Goal: Transaction & Acquisition: Purchase product/service

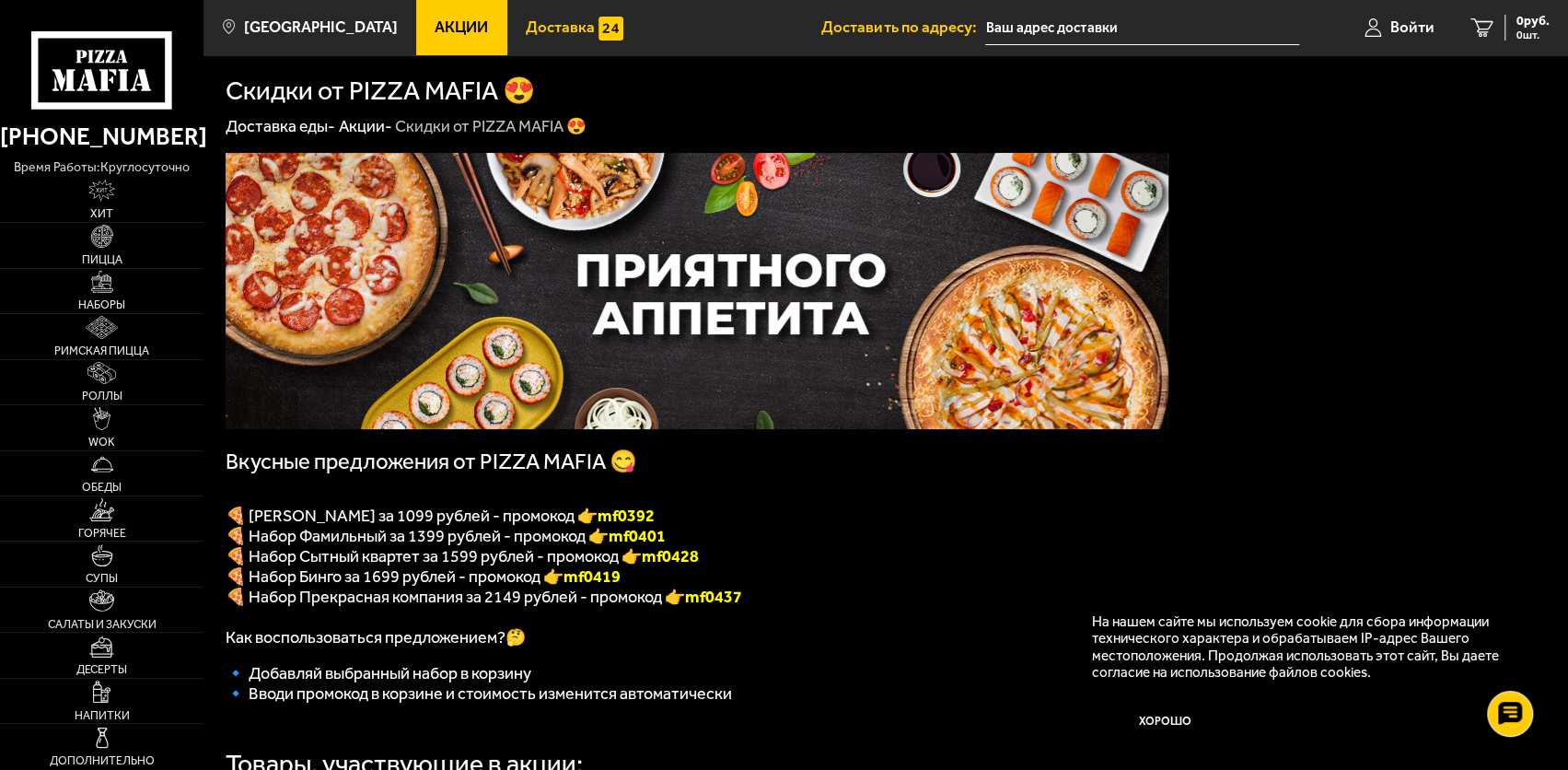
click at [547, 28] on span "Доставка" at bounding box center [560, 27] width 69 height 16
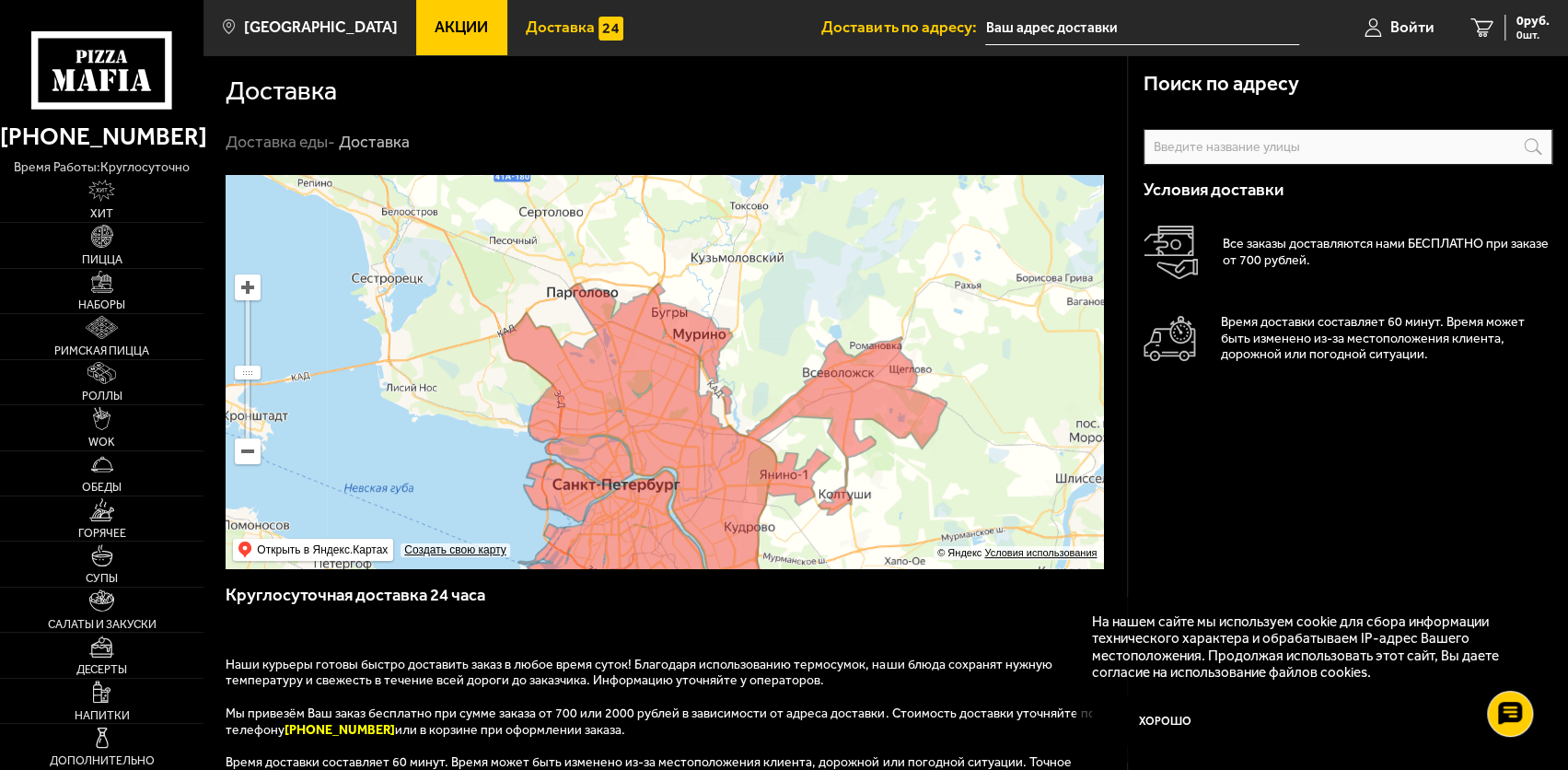
drag, startPoint x: 650, startPoint y: 258, endPoint x: 626, endPoint y: 393, distance: 137.1
click at [626, 393] on ymaps at bounding box center [664, 371] width 878 height 393
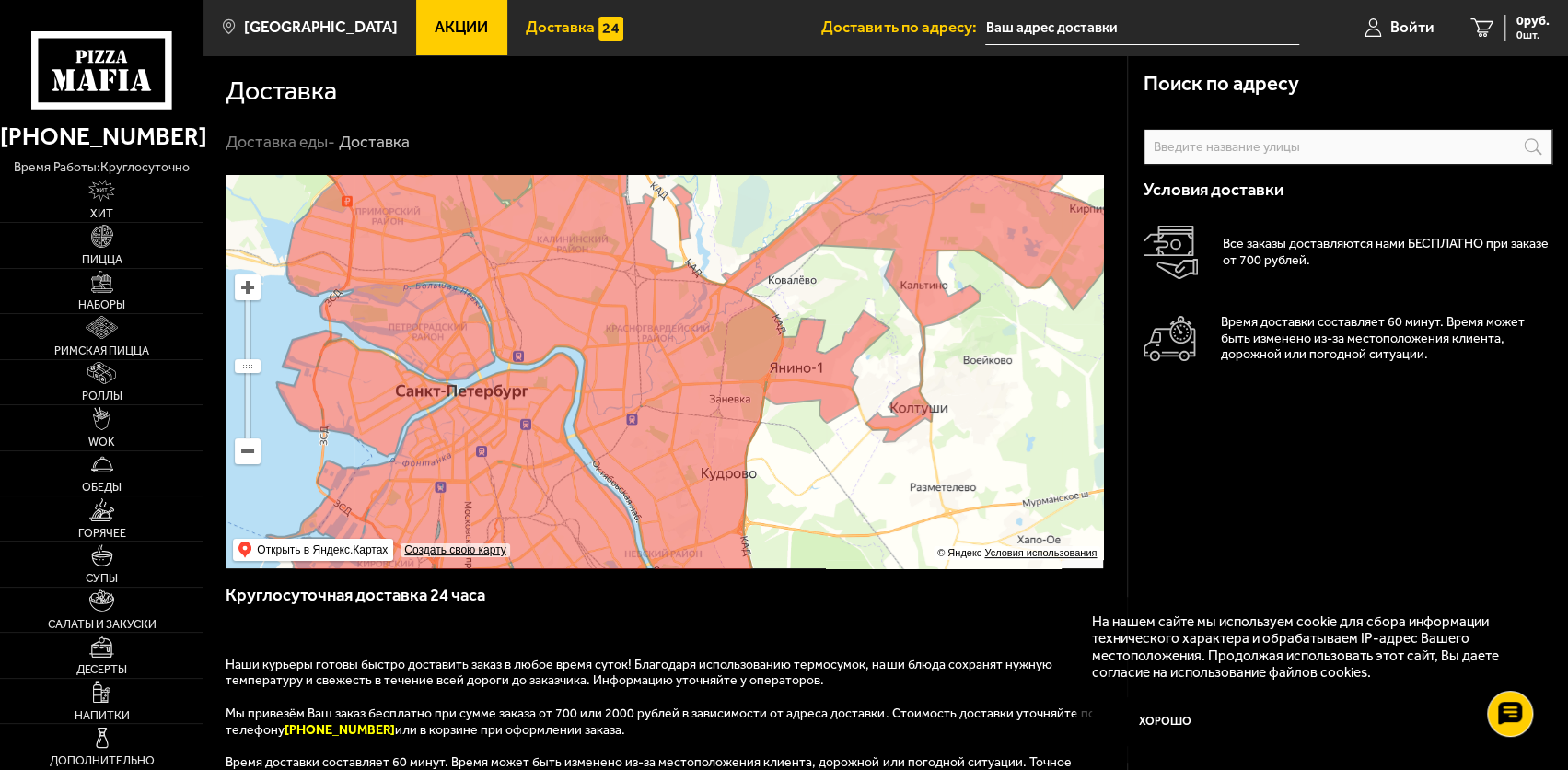
drag, startPoint x: 631, startPoint y: 411, endPoint x: 486, endPoint y: 215, distance: 243.8
click at [486, 215] on ymaps at bounding box center [664, 371] width 878 height 393
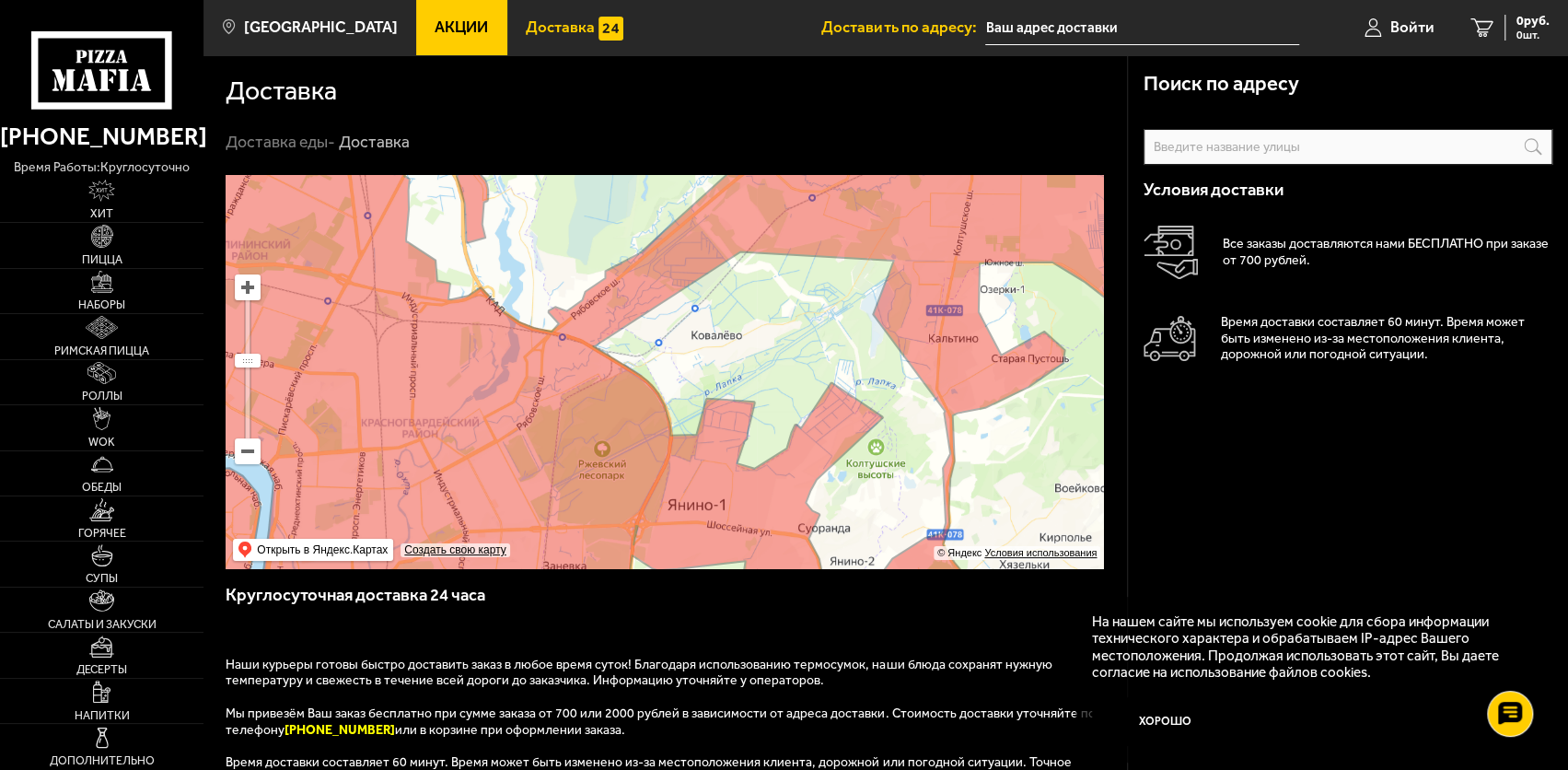
drag, startPoint x: 1000, startPoint y: 238, endPoint x: 1001, endPoint y: 272, distance: 34.0
click at [1000, 283] on ymaps at bounding box center [664, 371] width 878 height 393
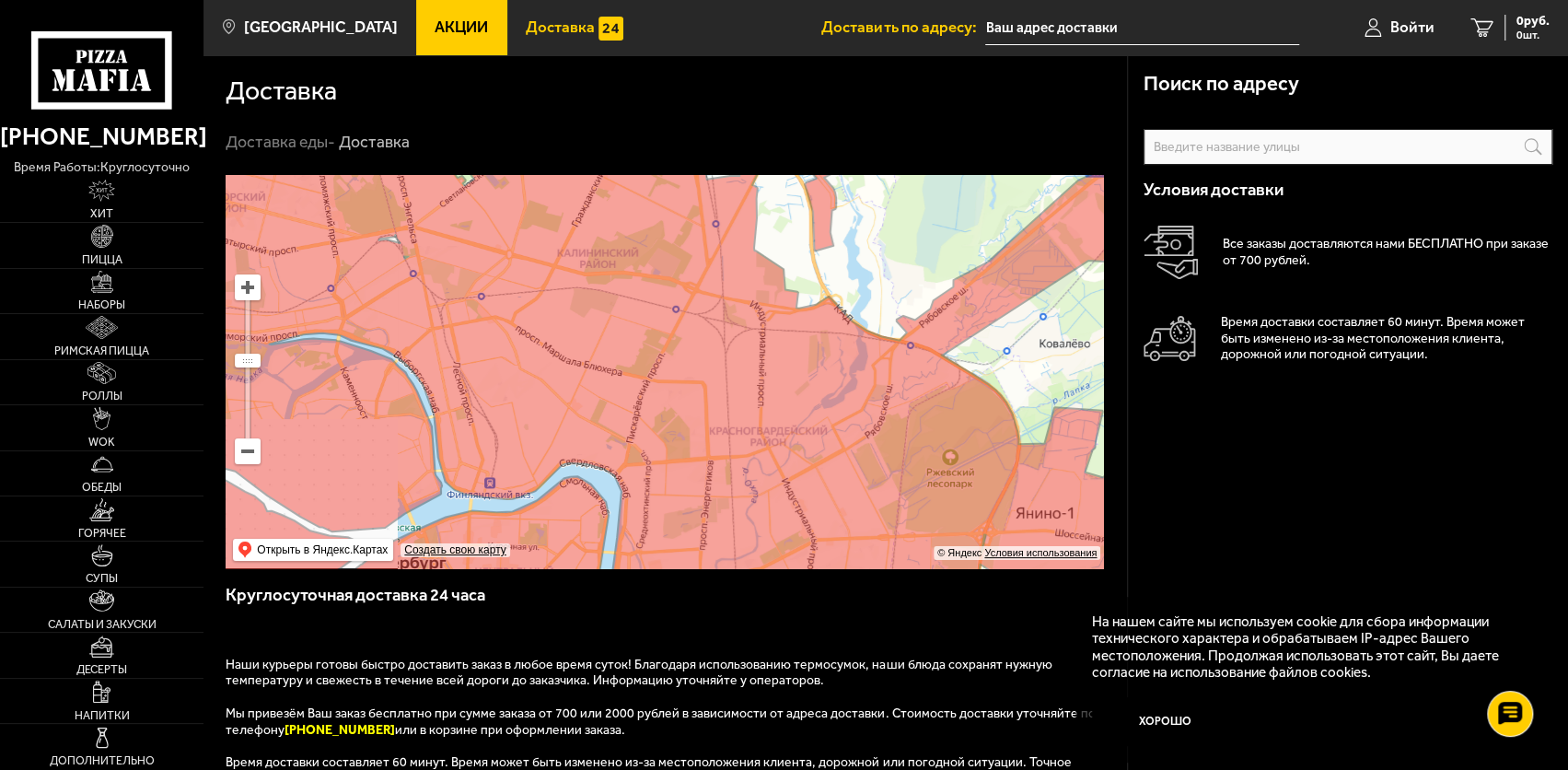
drag, startPoint x: 519, startPoint y: 391, endPoint x: 766, endPoint y: 555, distance: 296.5
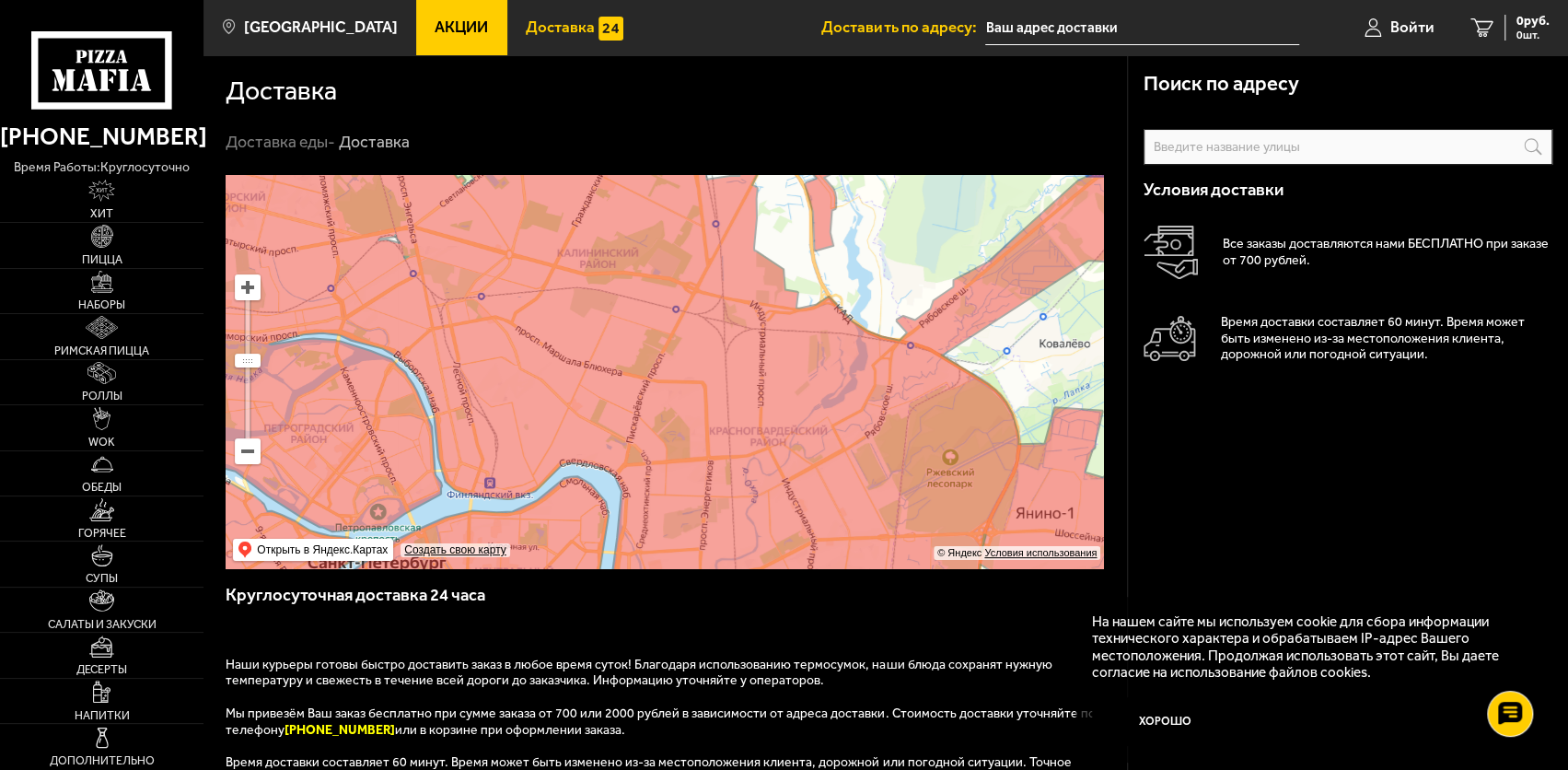
click at [766, 555] on ymaps at bounding box center [664, 371] width 878 height 393
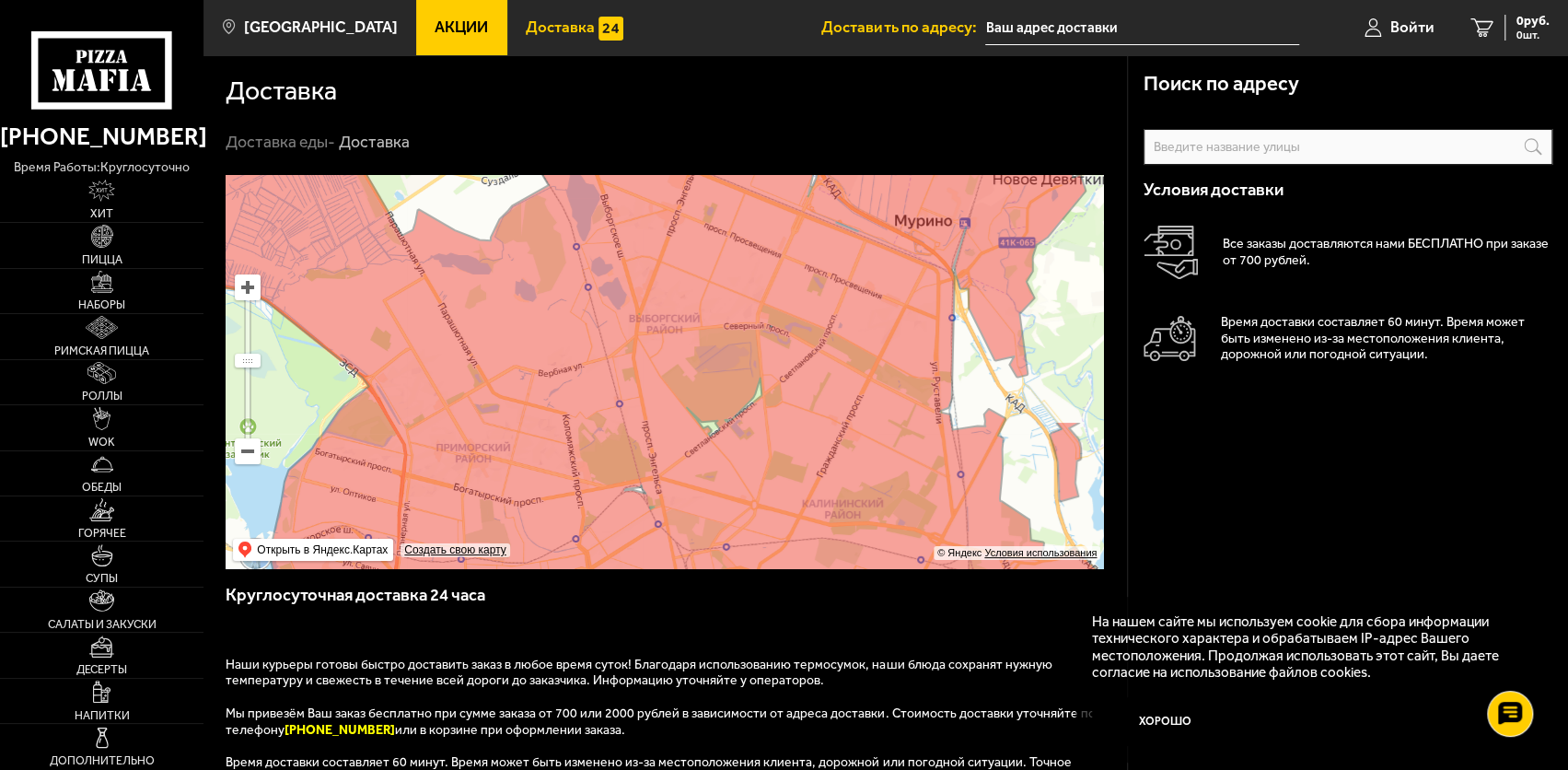
drag, startPoint x: 631, startPoint y: 294, endPoint x: 778, endPoint y: 516, distance: 266.3
click at [778, 516] on ymaps at bounding box center [664, 371] width 878 height 393
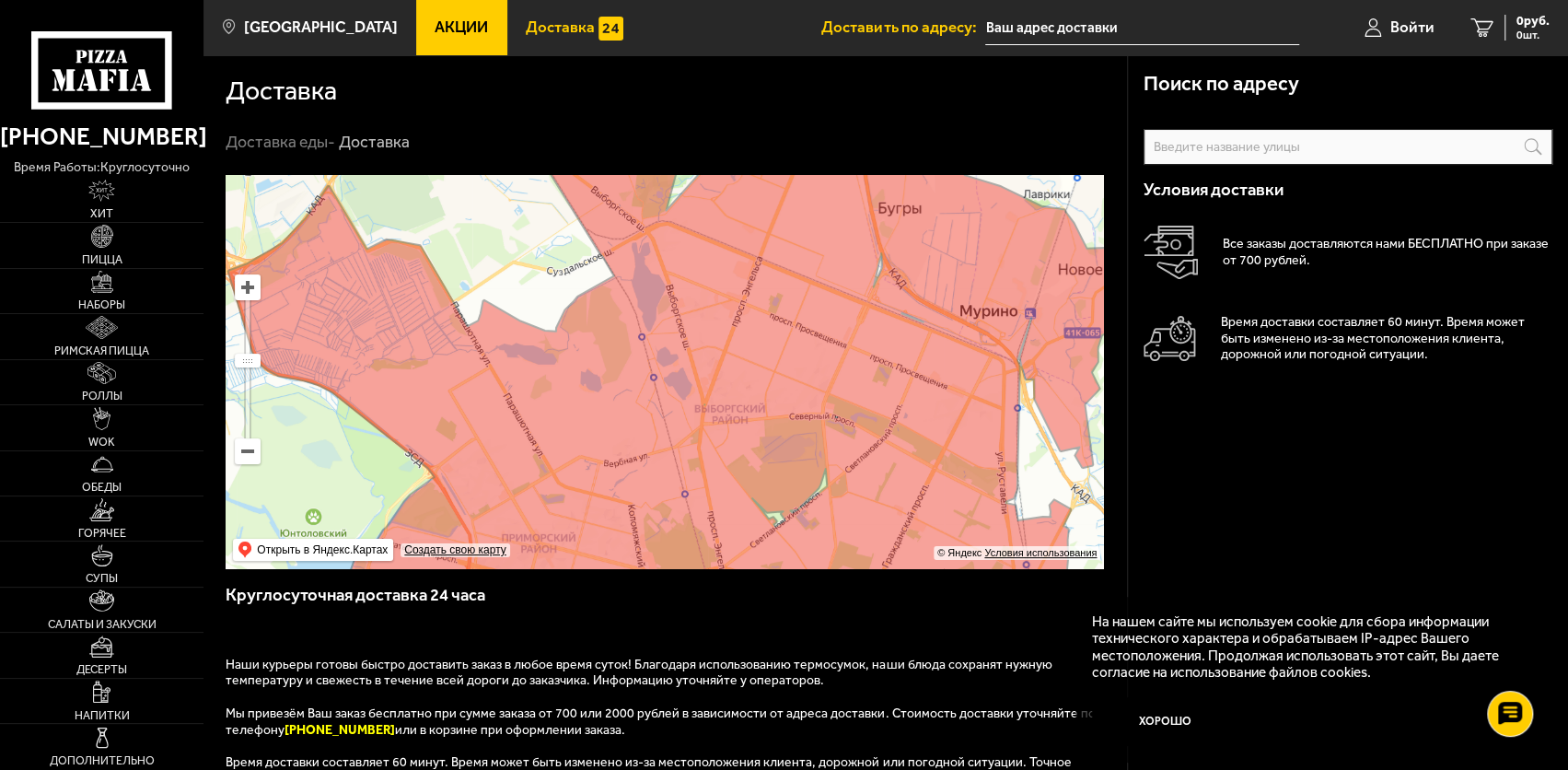
drag, startPoint x: 843, startPoint y: 296, endPoint x: 908, endPoint y: 386, distance: 111.0
click at [908, 386] on ymaps at bounding box center [664, 371] width 878 height 393
click at [108, 191] on img at bounding box center [101, 190] width 27 height 22
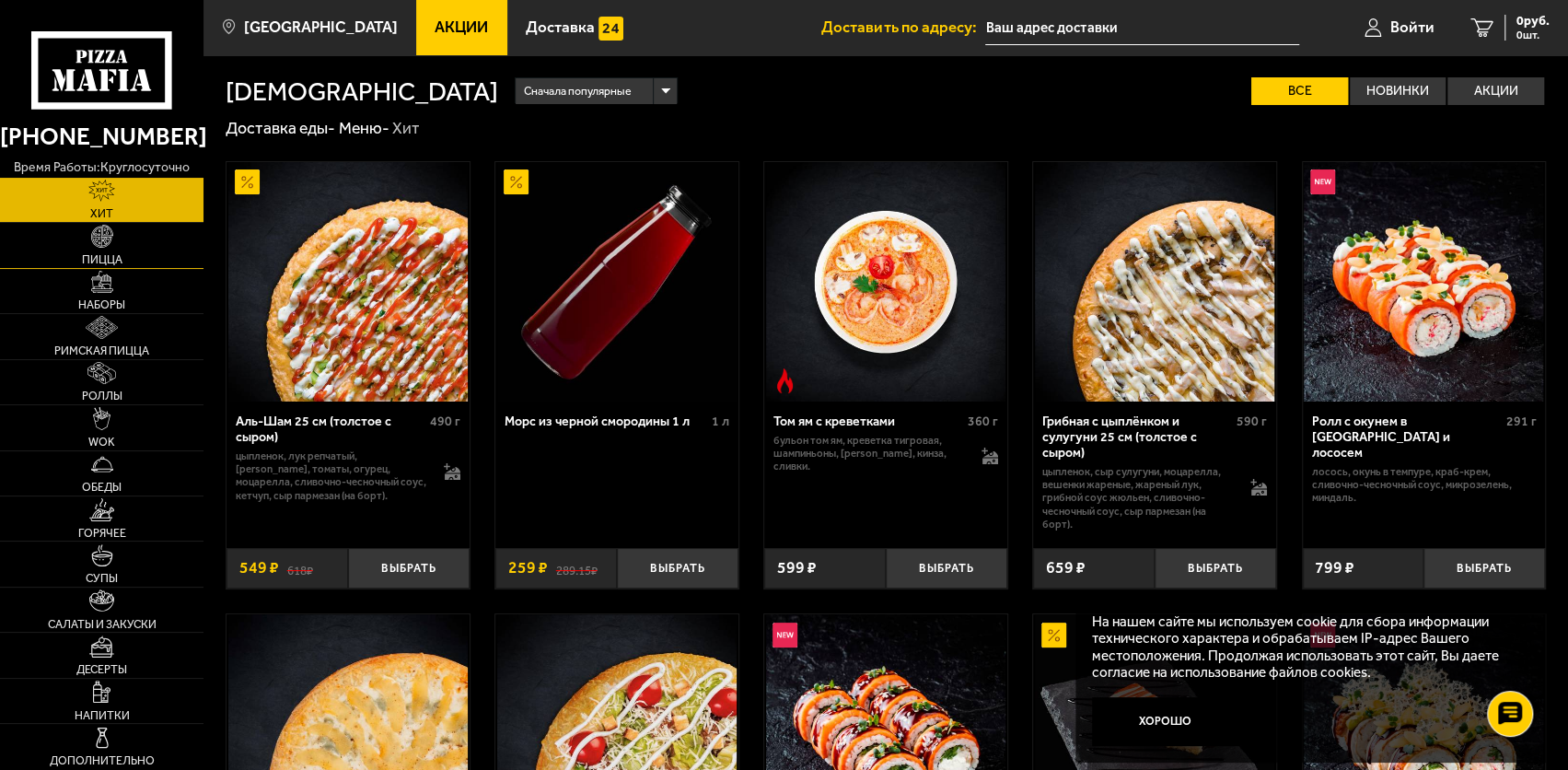
click at [98, 250] on link "Пицца" at bounding box center [101, 245] width 203 height 45
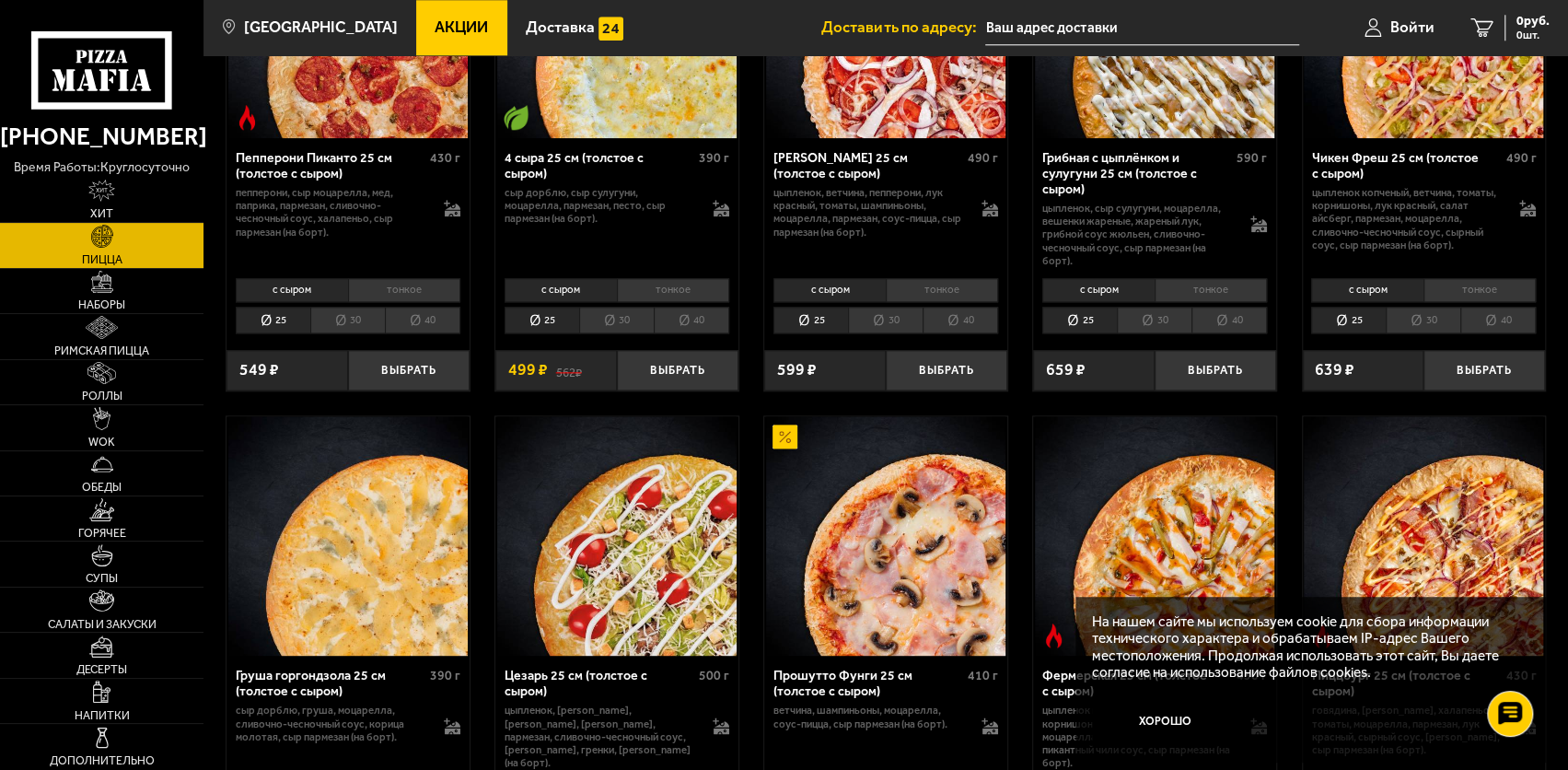
scroll to position [1565, 0]
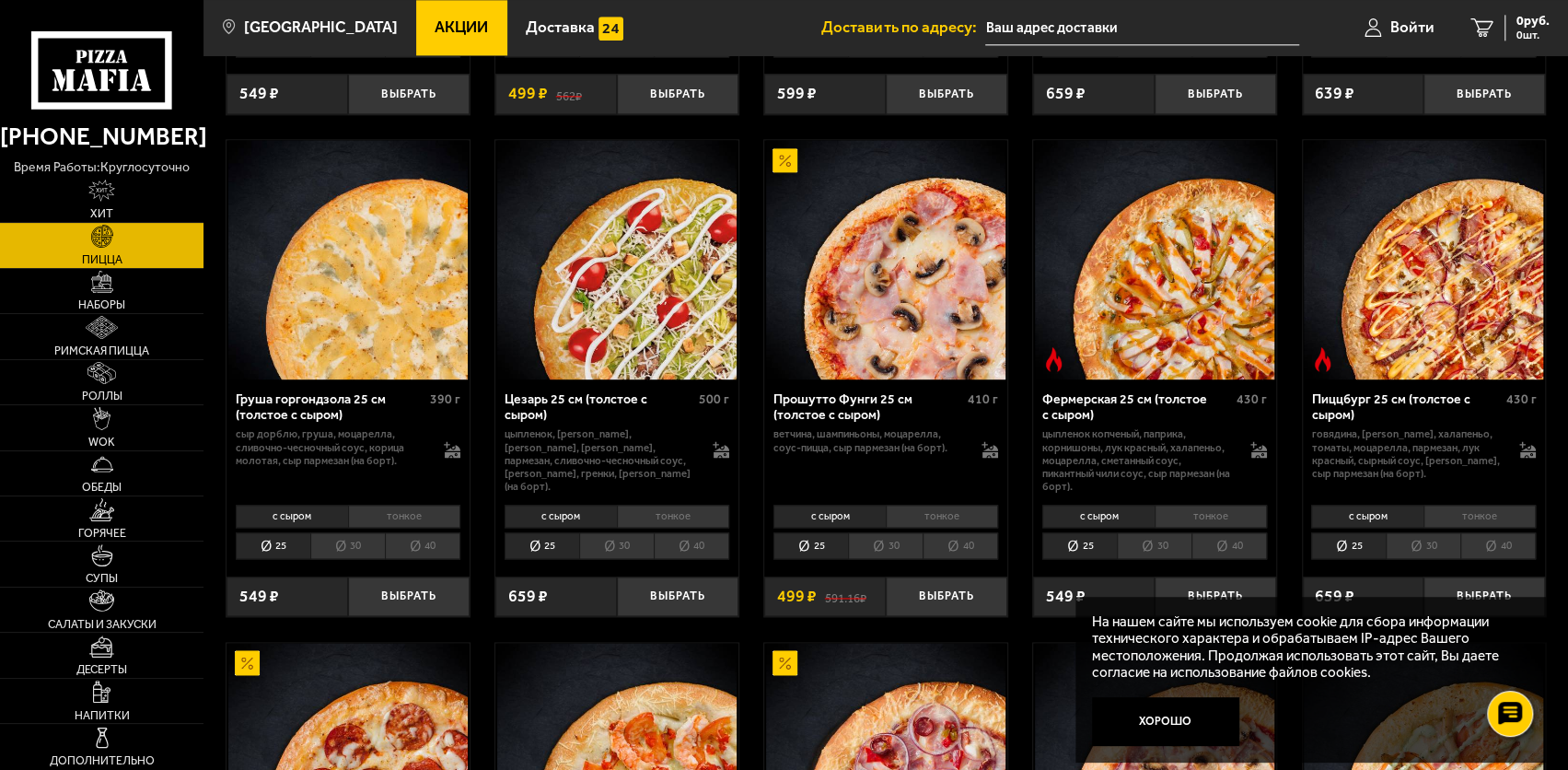
drag, startPoint x: 840, startPoint y: 286, endPoint x: 996, endPoint y: 286, distance: 156.0
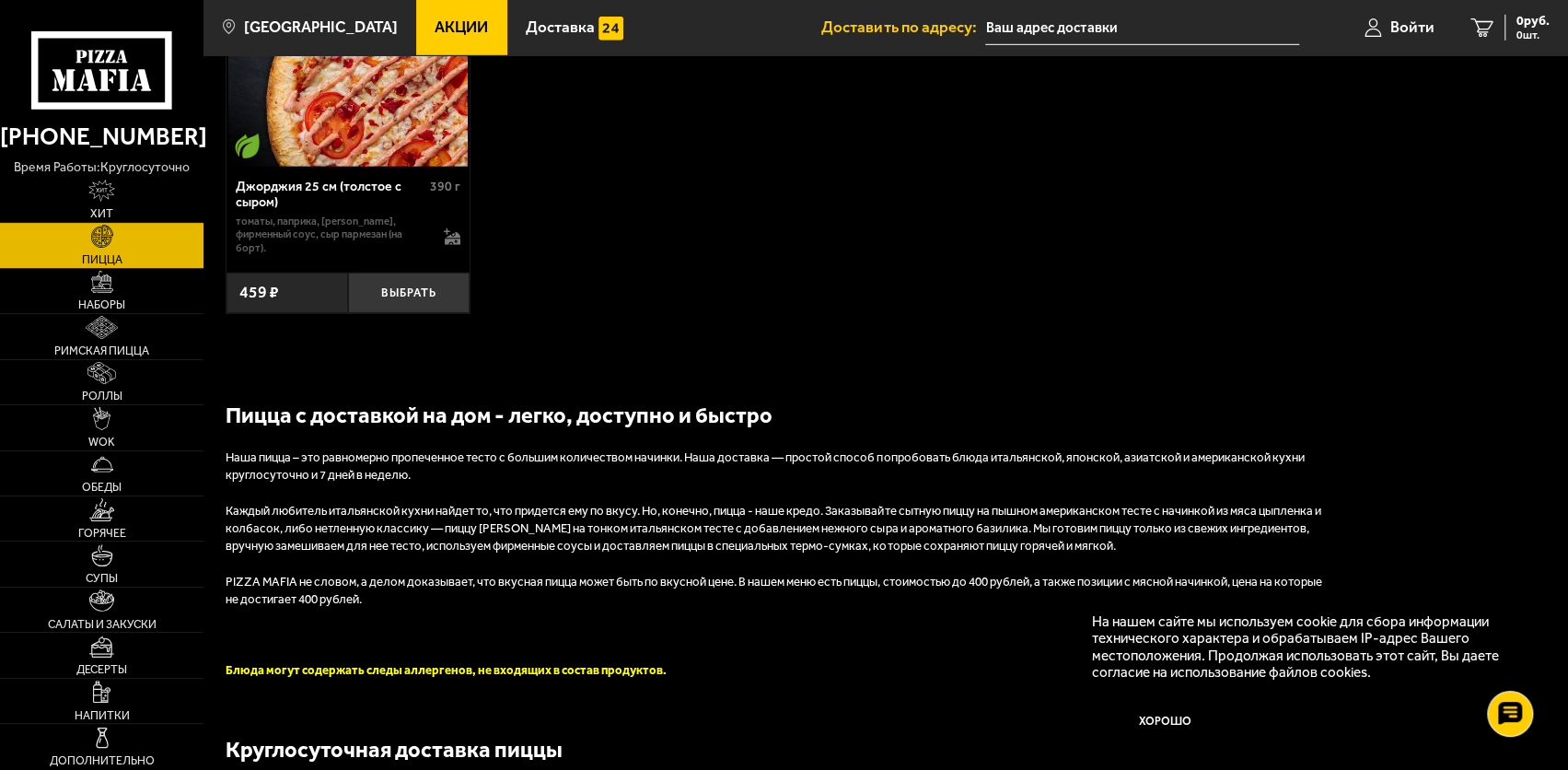
scroll to position [3775, 0]
click at [98, 291] on img at bounding box center [102, 281] width 22 height 22
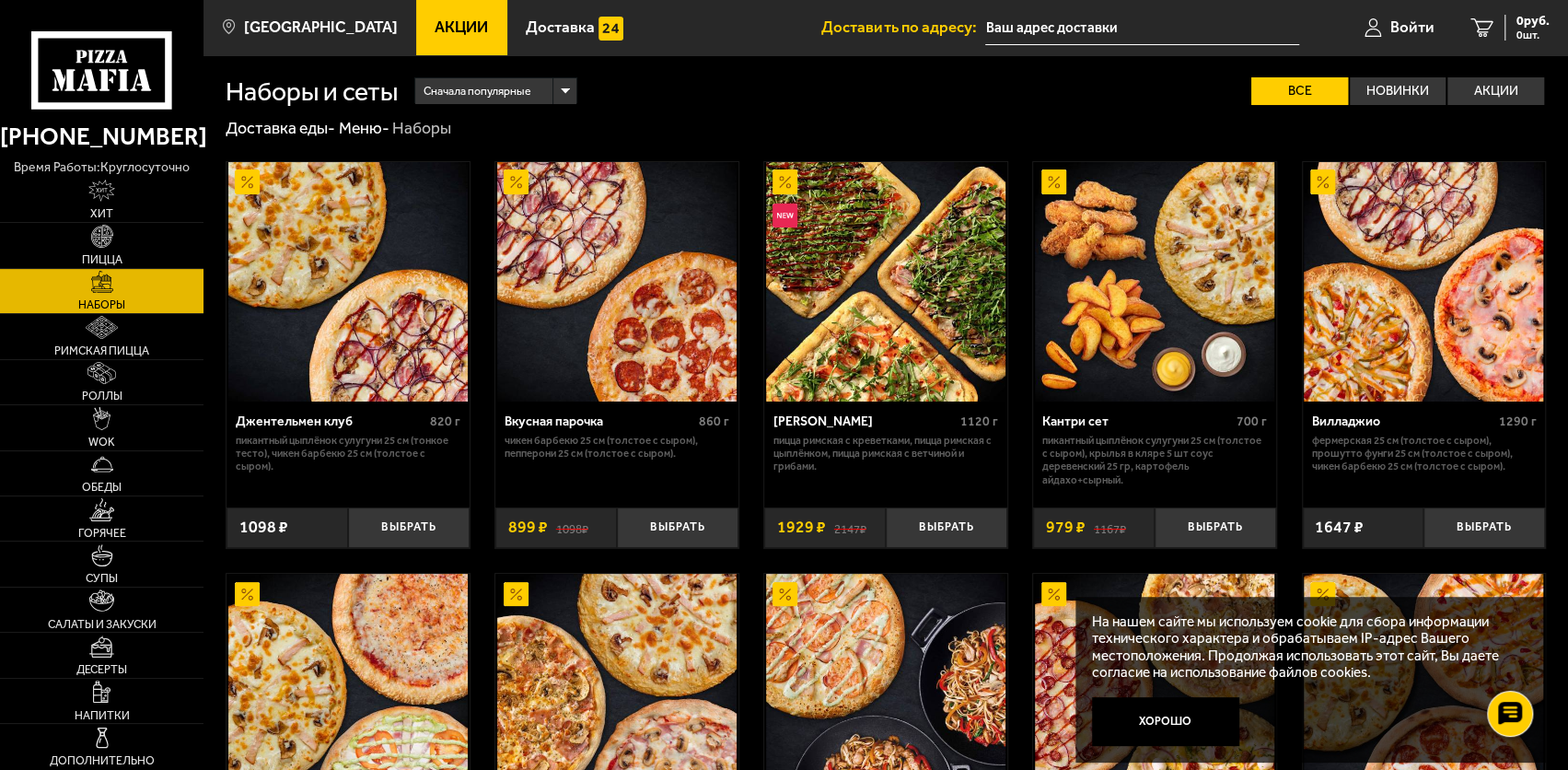
click at [1197, 80] on div "Сначала популярные Все Новинки Акции Пожелания Острое блюдо Пикантный цыплёнок …" at bounding box center [972, 91] width 1148 height 29
drag, startPoint x: 1022, startPoint y: 82, endPoint x: 993, endPoint y: 85, distance: 29.2
click at [1020, 82] on div "Сначала популярные Все Новинки Акции Пожелания Острое блюдо Пикантный цыплёнок …" at bounding box center [972, 91] width 1148 height 29
drag, startPoint x: 792, startPoint y: 89, endPoint x: 777, endPoint y: 88, distance: 15.0
click at [790, 88] on div "Сначала популярные Все Новинки Акции Пожелания Острое блюдо Пикантный цыплёнок …" at bounding box center [972, 91] width 1148 height 29
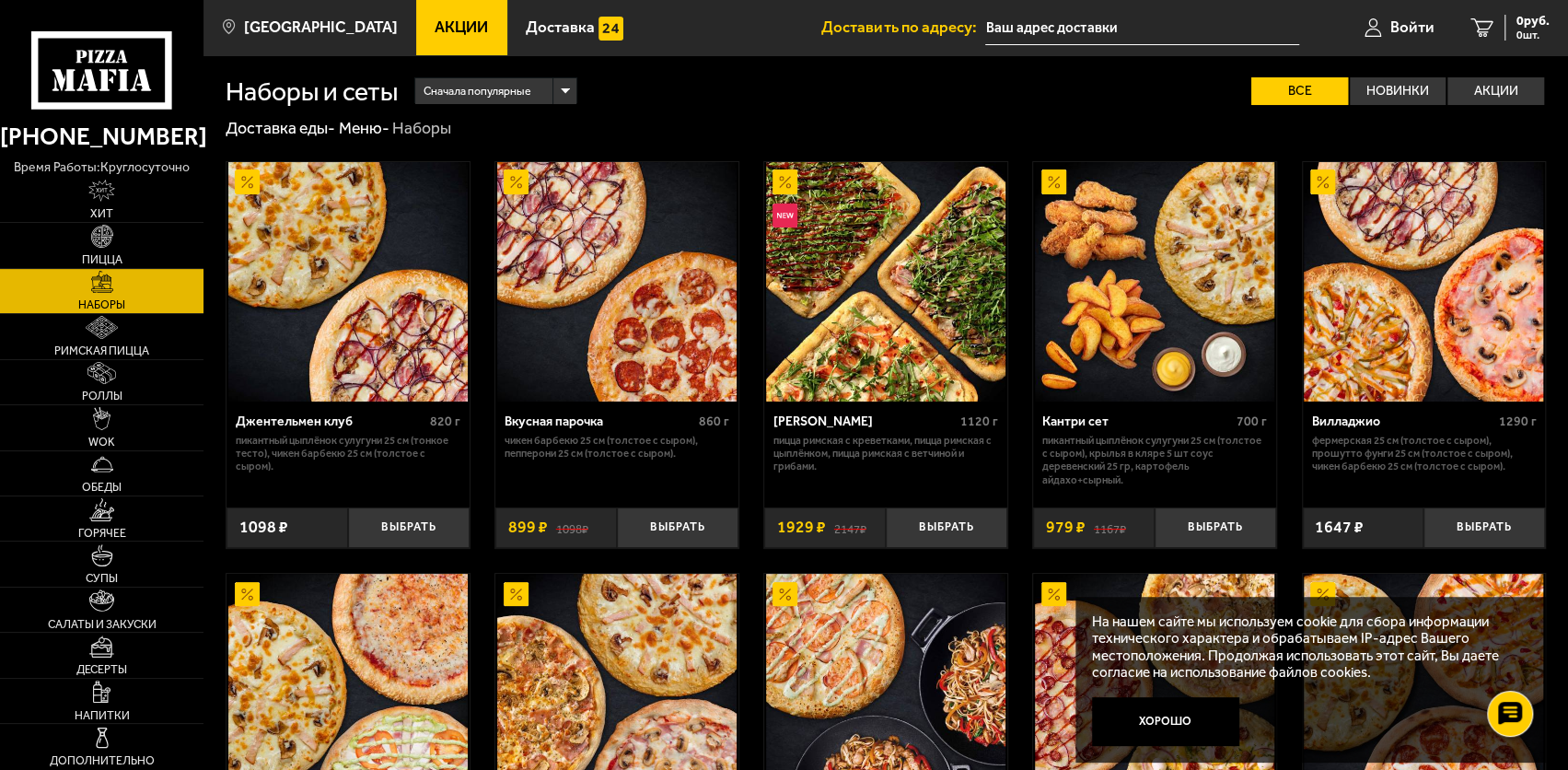
click at [617, 88] on div "Сначала популярные Все Новинки Акции Пожелания Острое блюдо Пикантный цыплёнок …" at bounding box center [972, 91] width 1148 height 29
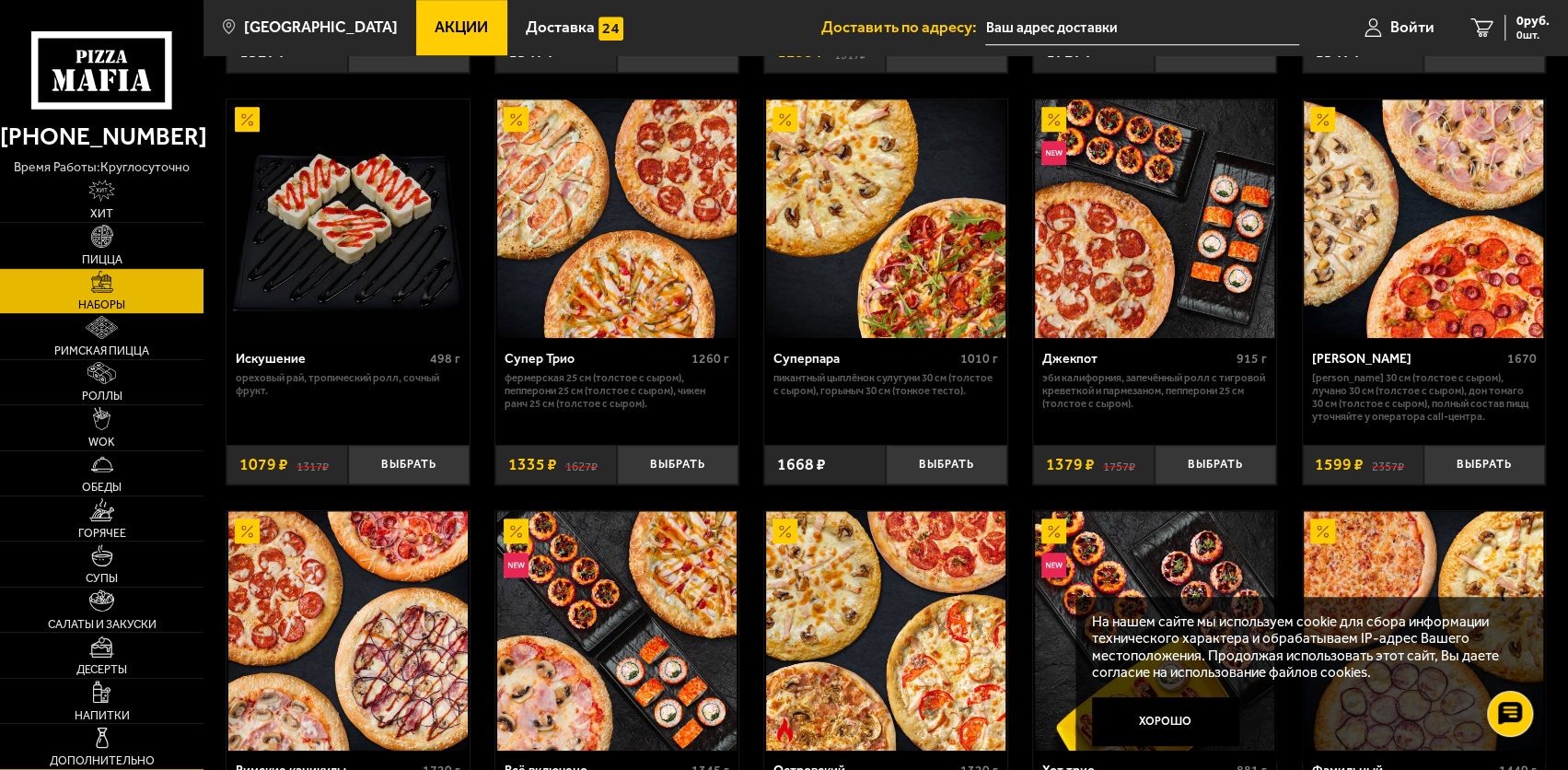
scroll to position [979, 0]
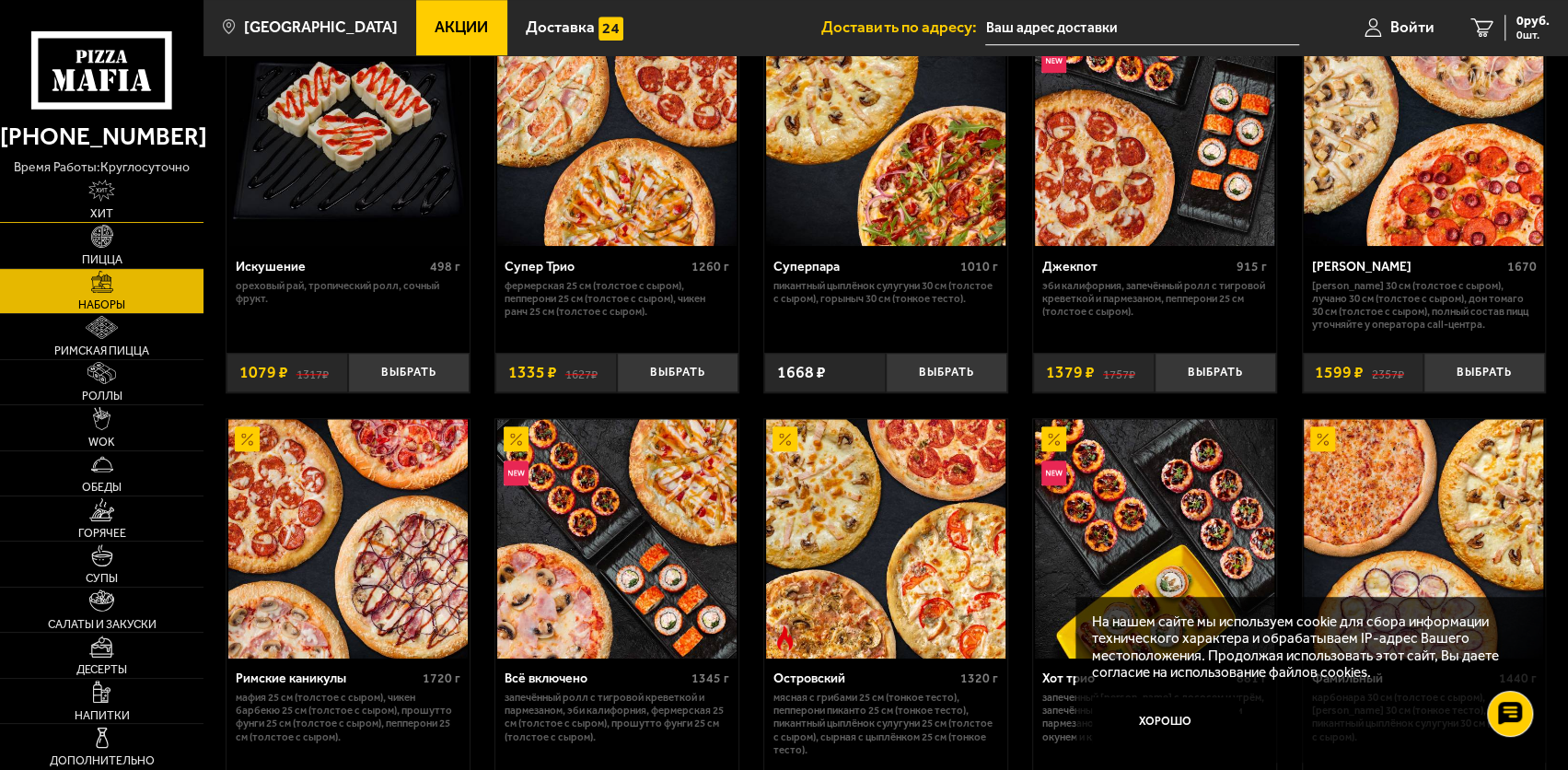
click at [98, 198] on img at bounding box center [101, 190] width 27 height 22
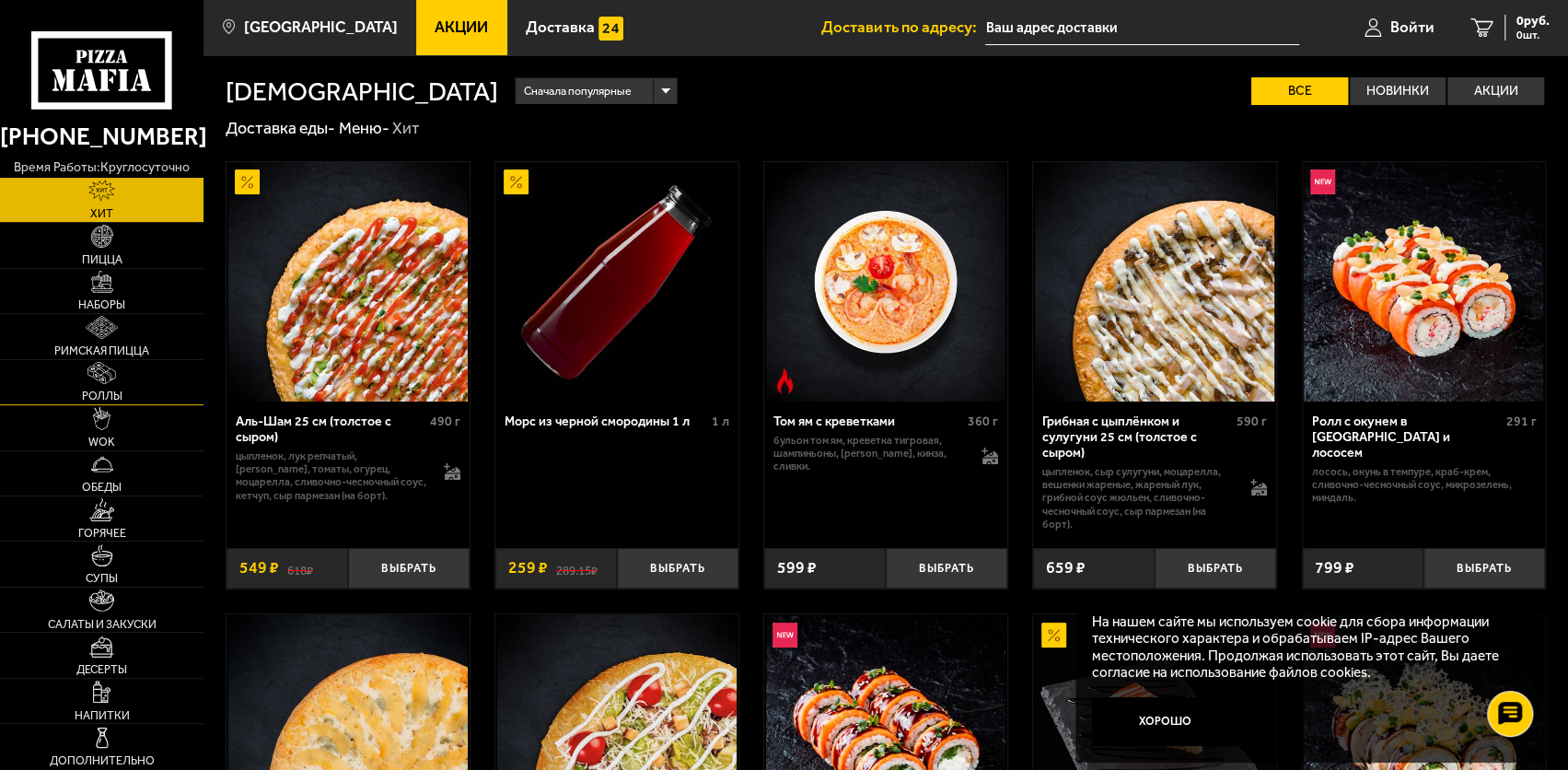
click at [106, 379] on img at bounding box center [101, 373] width 29 height 22
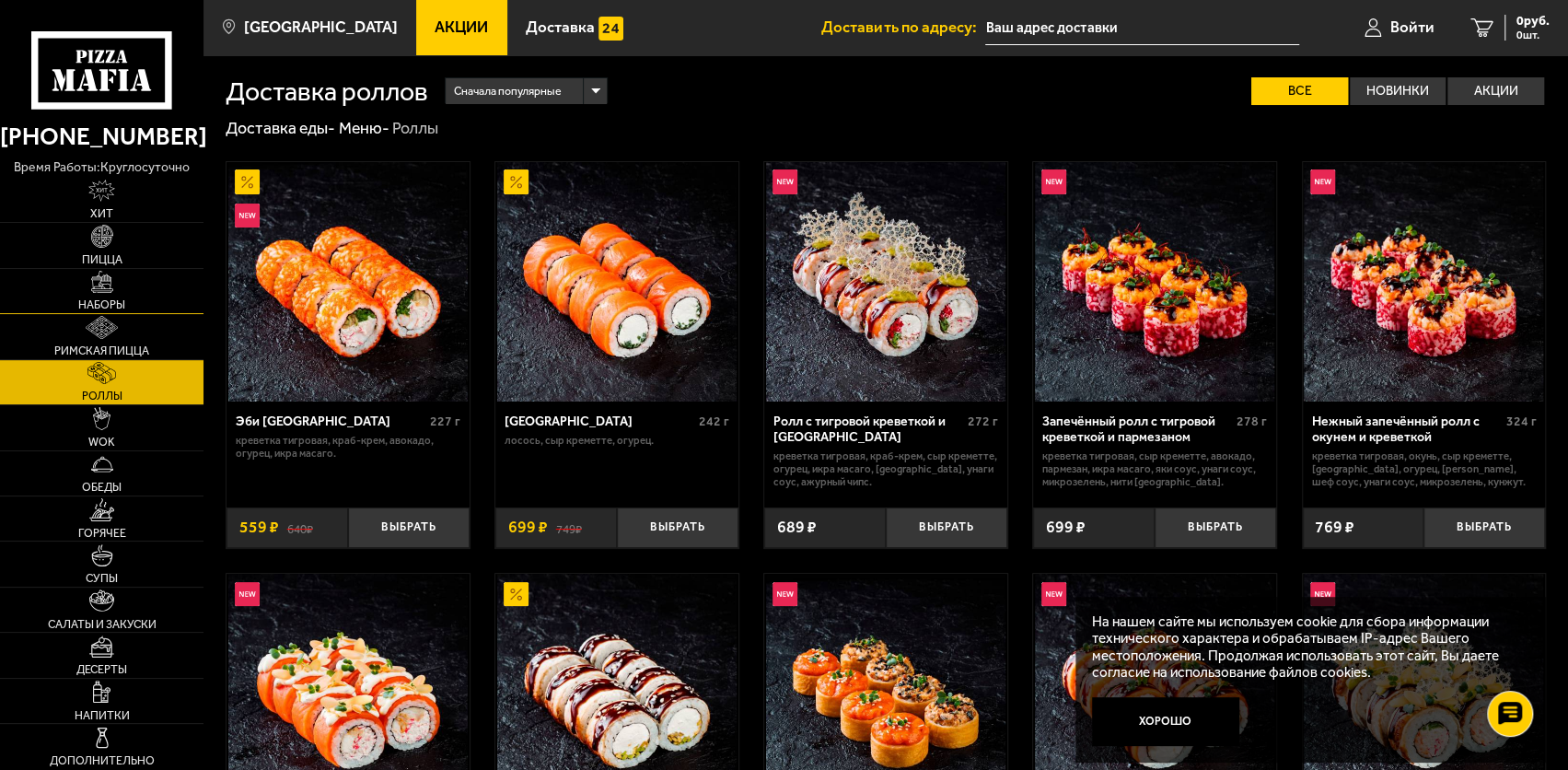
click at [98, 296] on link "Наборы" at bounding box center [101, 291] width 203 height 45
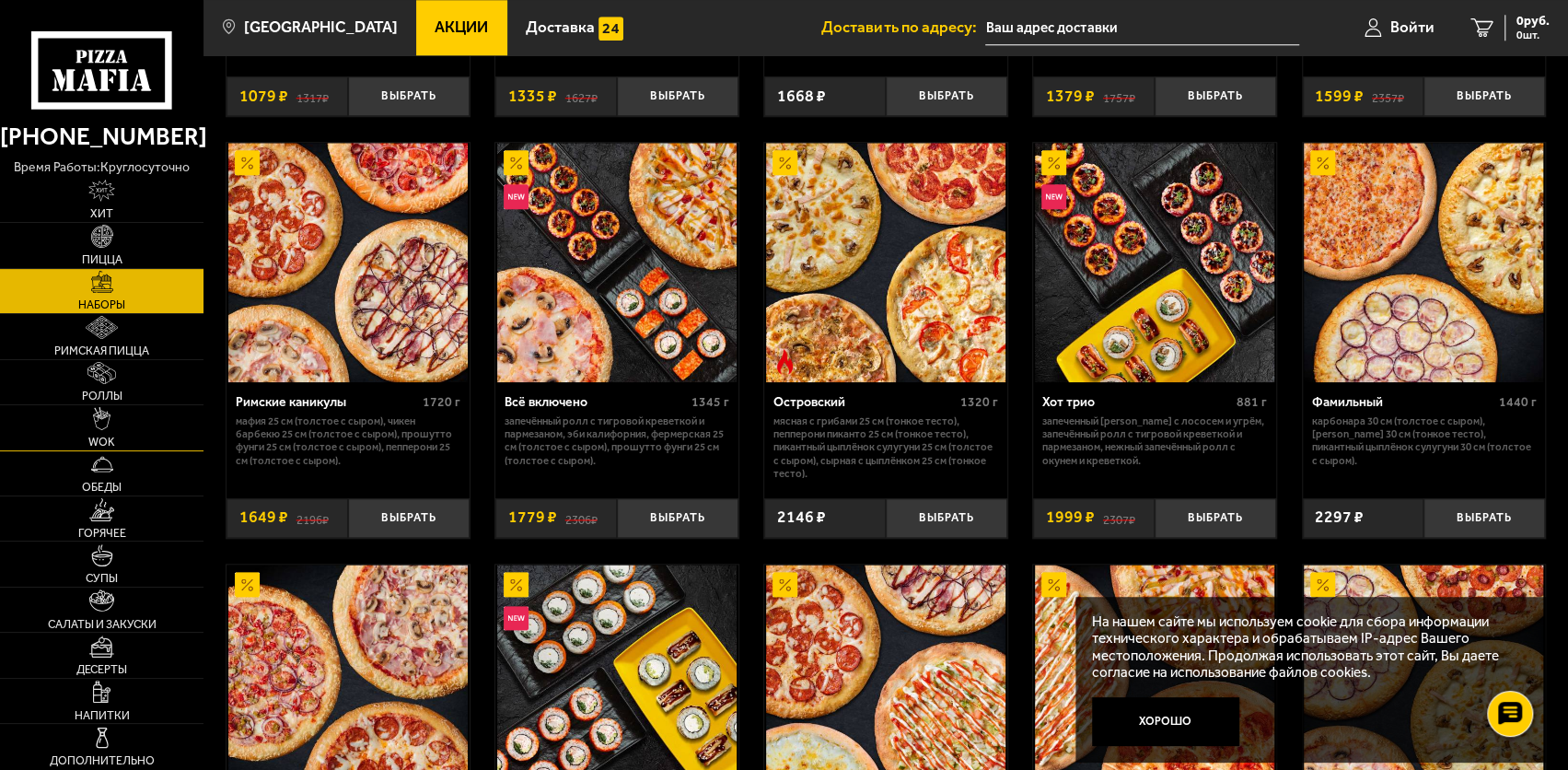
scroll to position [979, 0]
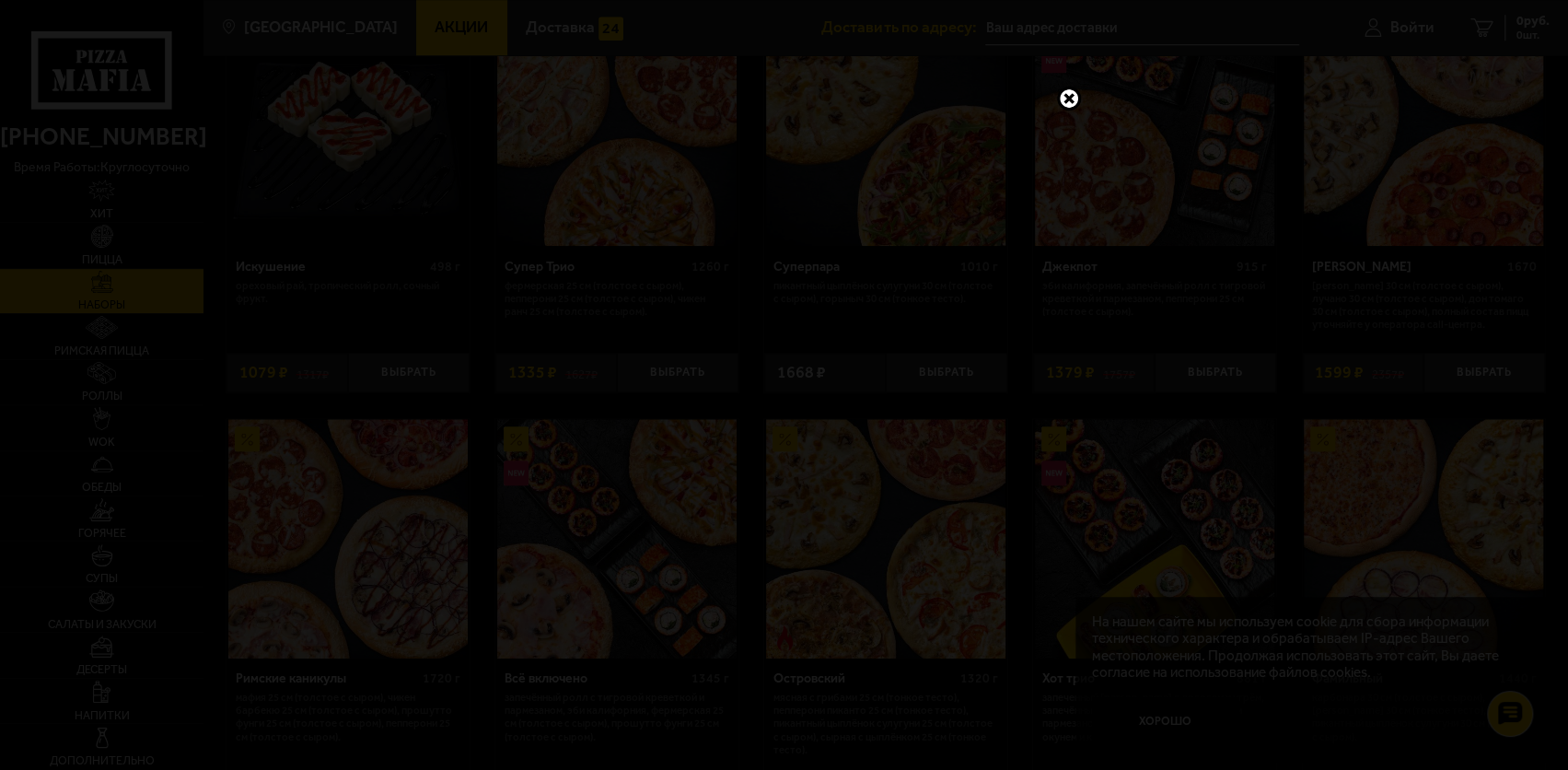
click at [1072, 93] on link at bounding box center [1069, 98] width 24 height 24
